Goal: Transaction & Acquisition: Purchase product/service

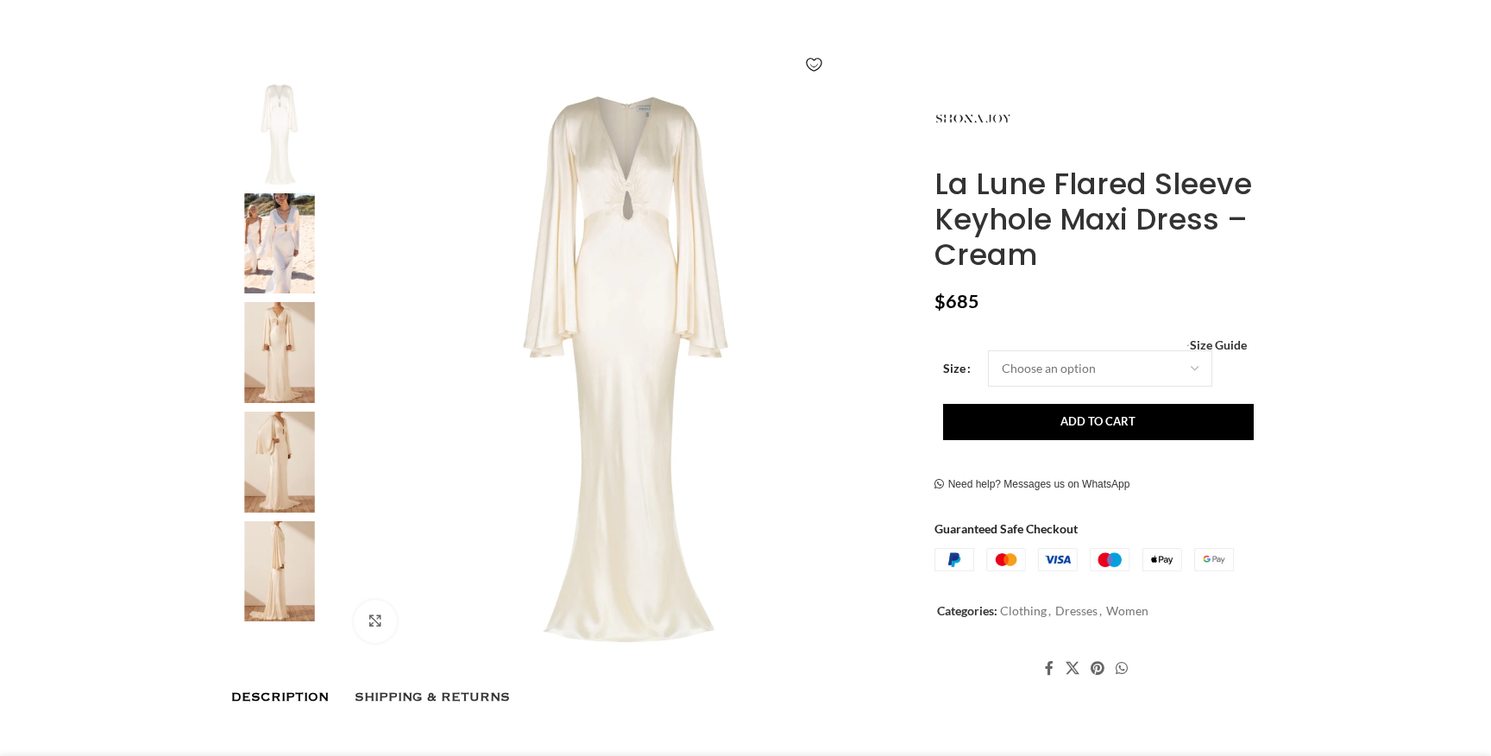
scroll to position [267, 0]
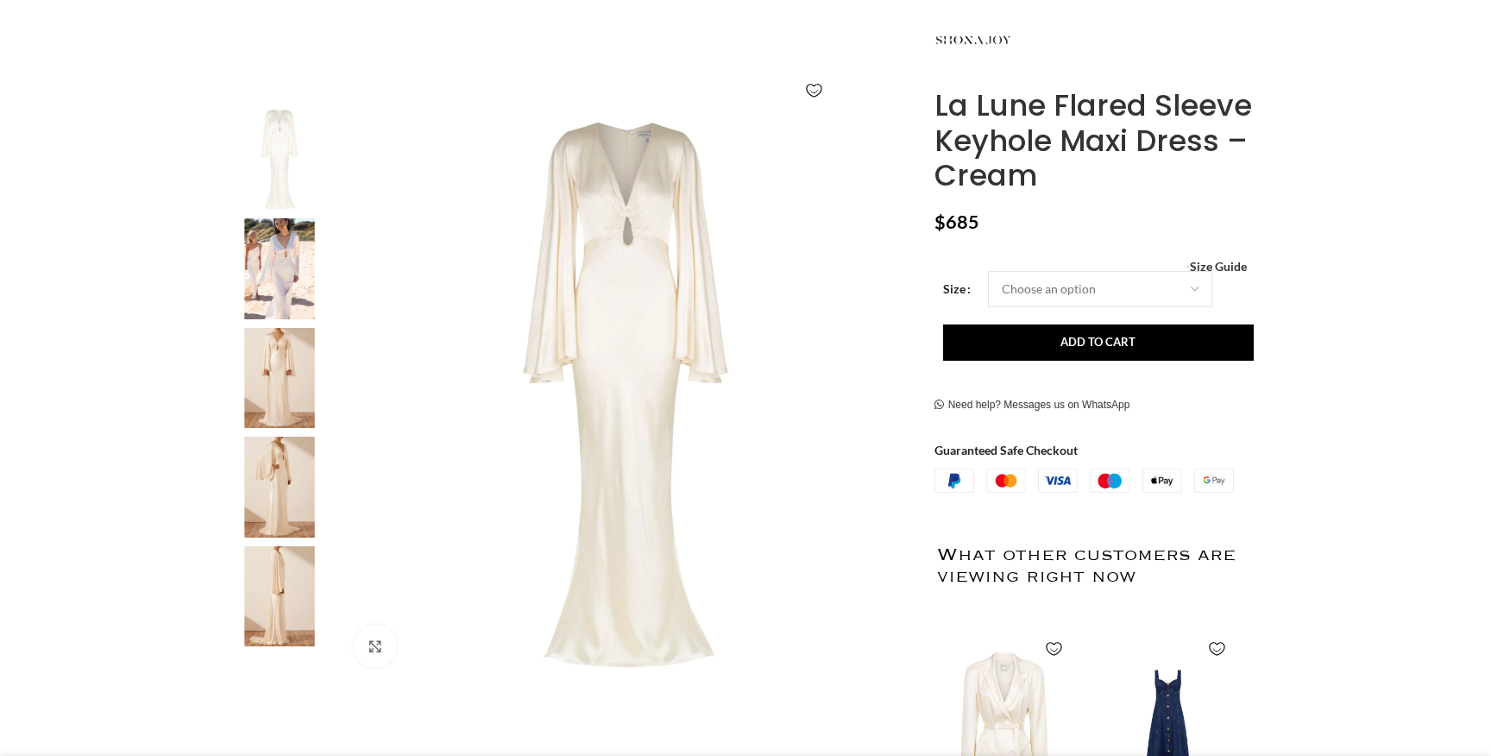
click at [280, 375] on img at bounding box center [279, 378] width 105 height 101
click at [280, 375] on img "3 / 6" at bounding box center [279, 378] width 105 height 101
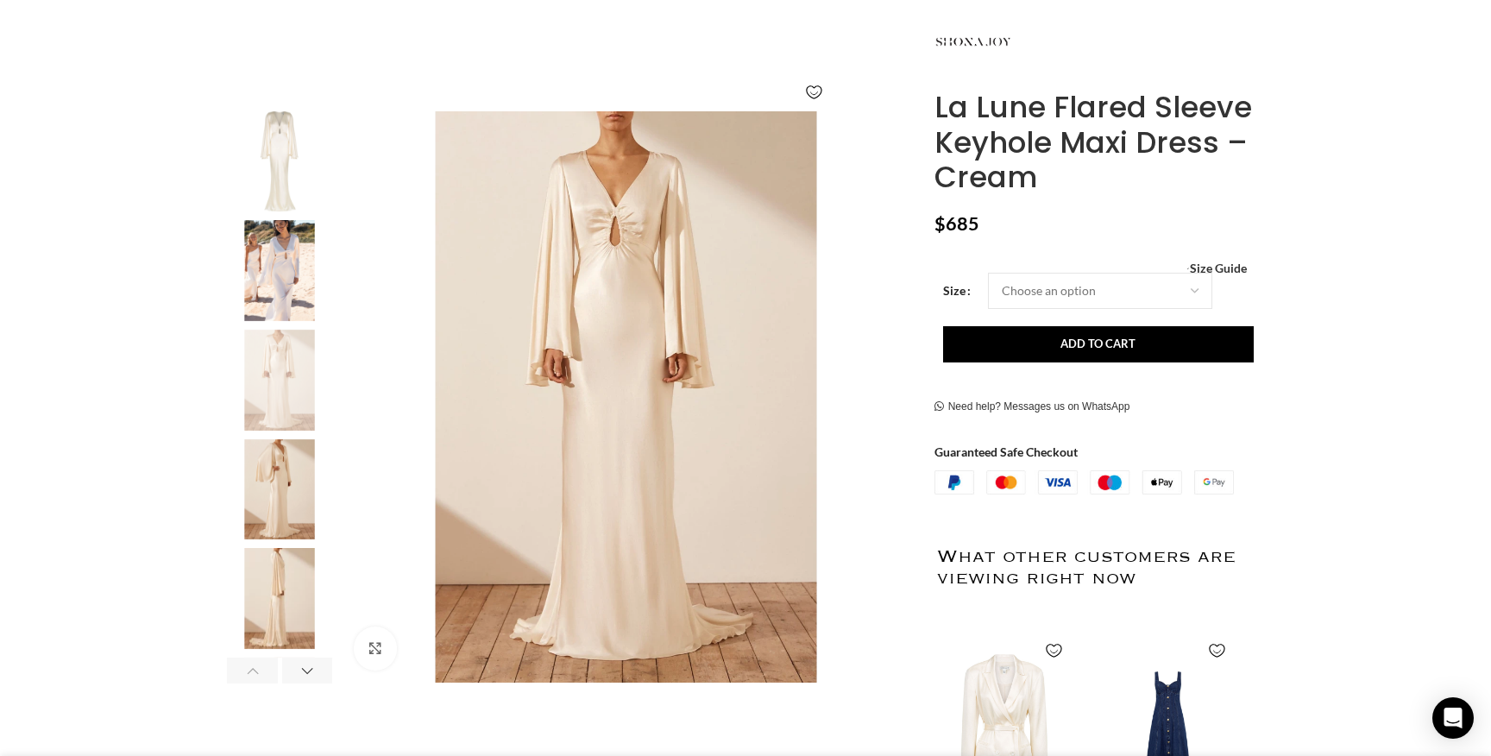
click at [1014, 148] on h1 "La Lune Flared Sleeve Keyhole Maxi Dress – Cream" at bounding box center [1096, 142] width 325 height 105
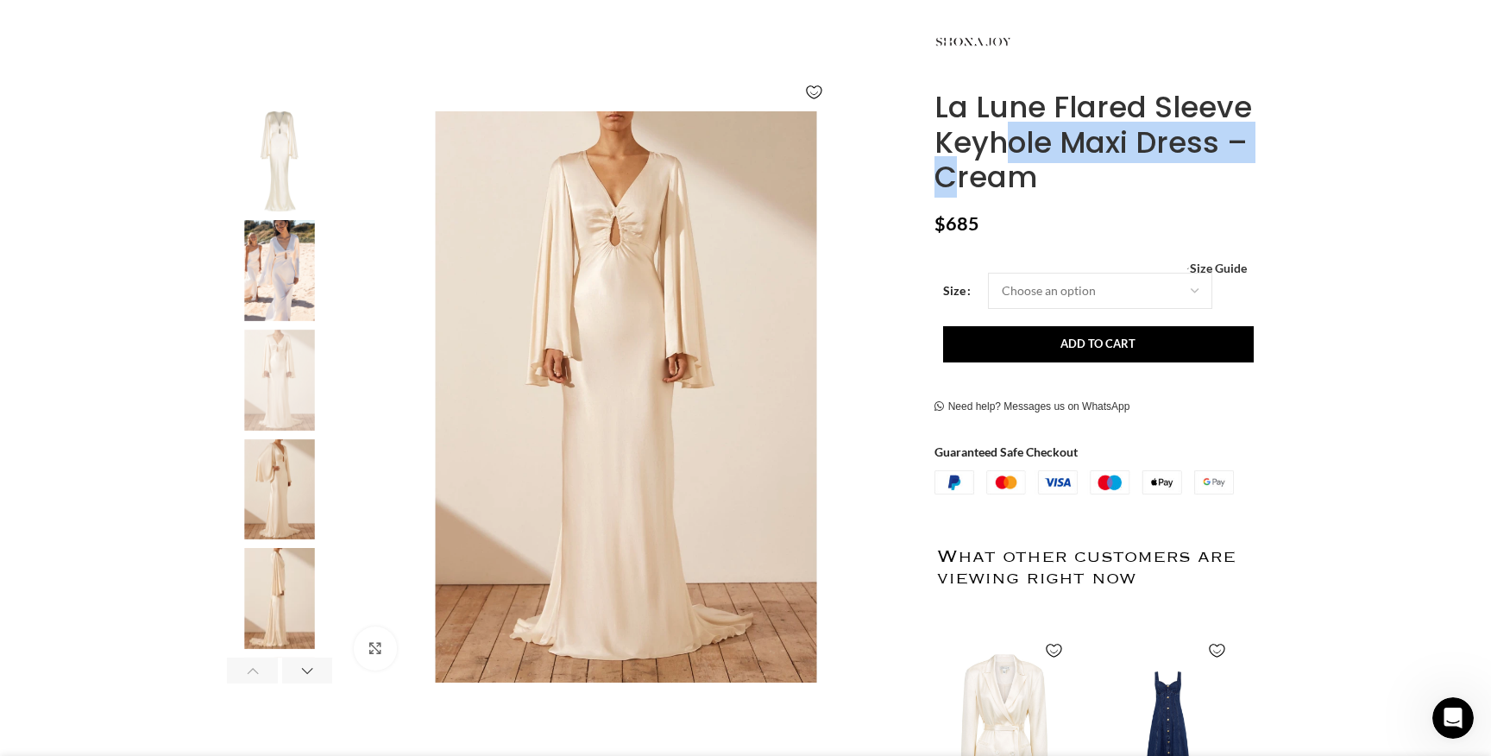
click at [1171, 148] on h1 "La Lune Flared Sleeve Keyhole Maxi Dress – Cream" at bounding box center [1096, 142] width 325 height 105
copy h1 "Keyhole Maxi Dress"
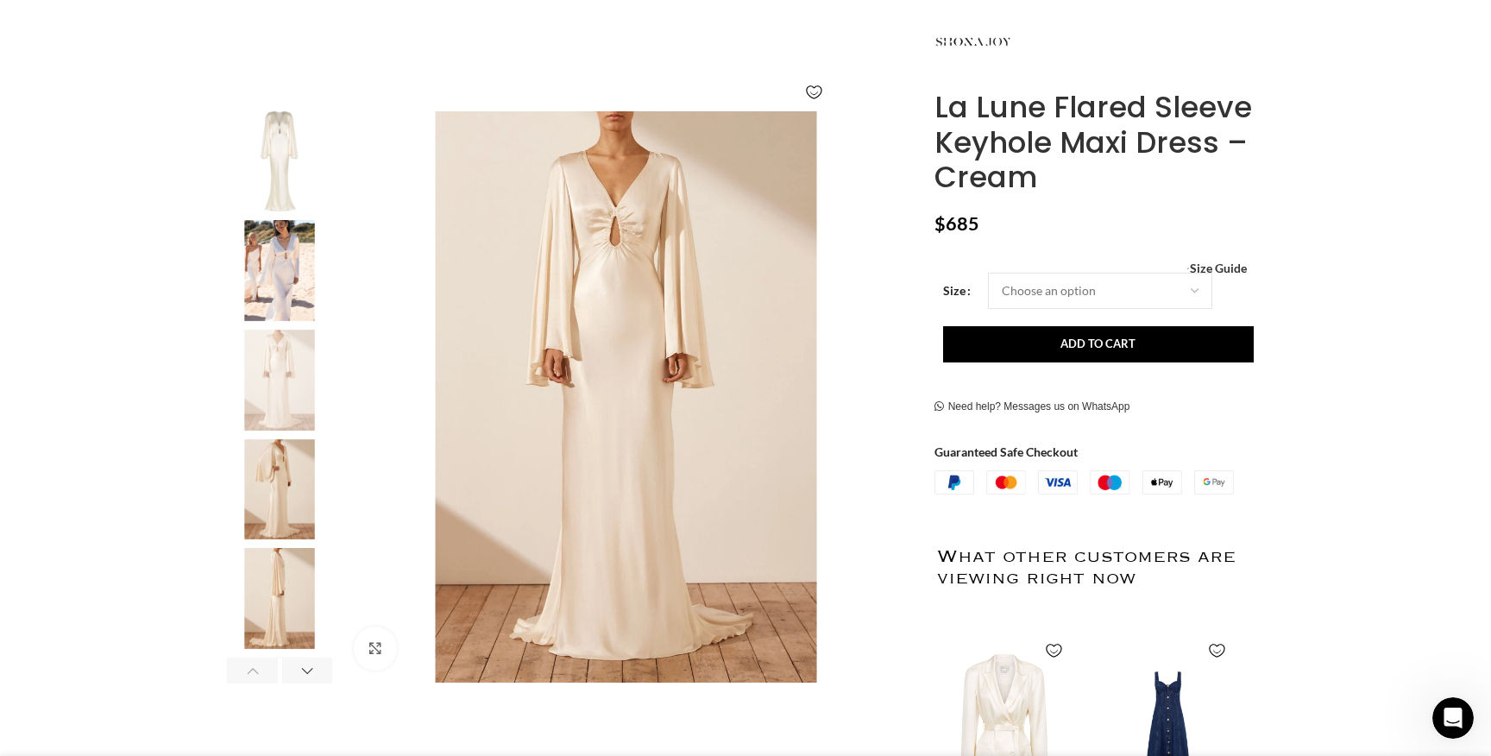
click at [1165, 114] on h1 "La Lune Flared Sleeve Keyhole Maxi Dress – Cream" at bounding box center [1096, 142] width 325 height 105
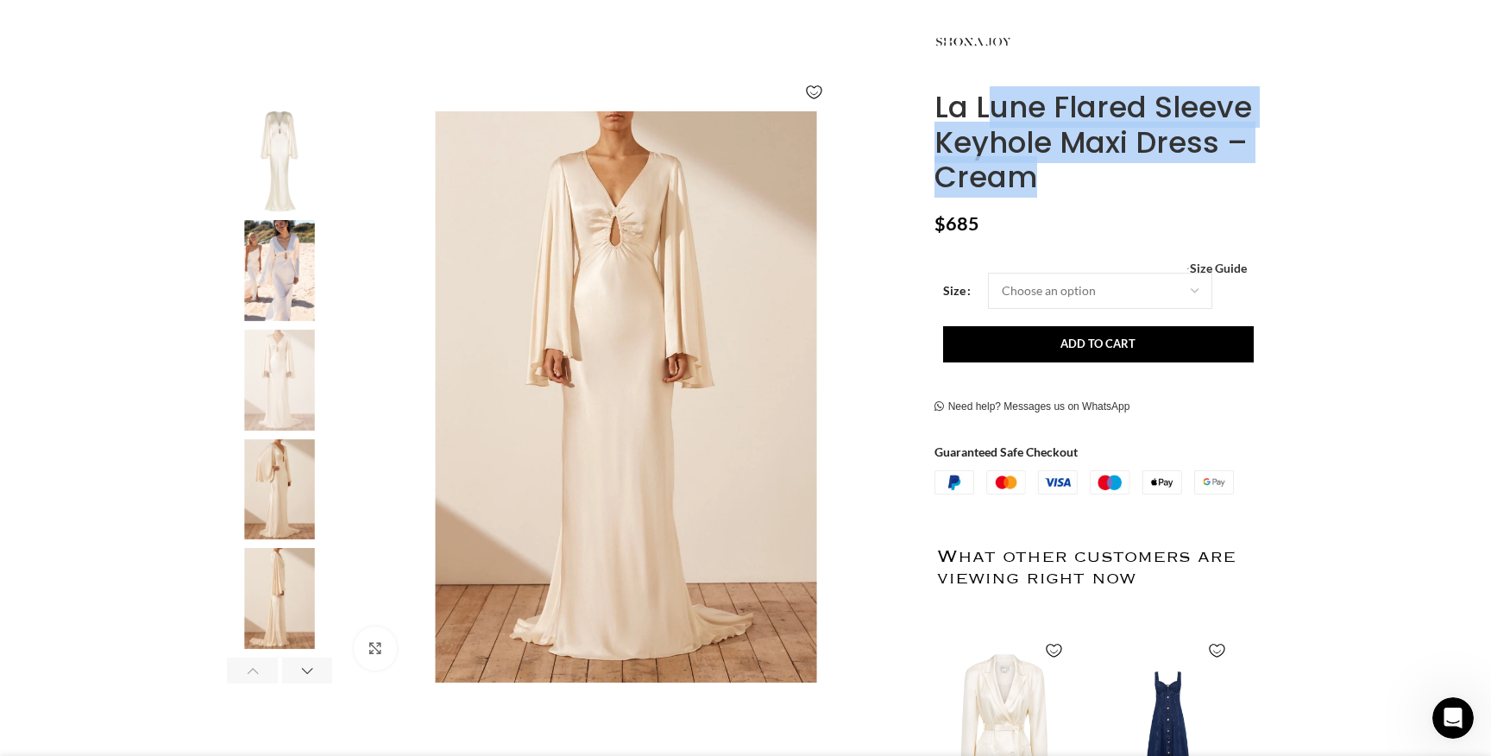
click at [1165, 114] on h1 "La Lune Flared Sleeve Keyhole Maxi Dress – Cream" at bounding box center [1096, 142] width 325 height 105
copy div "La Lune Flared Sleeve Keyhole Maxi Dress – Cream"
